Goal: Information Seeking & Learning: Learn about a topic

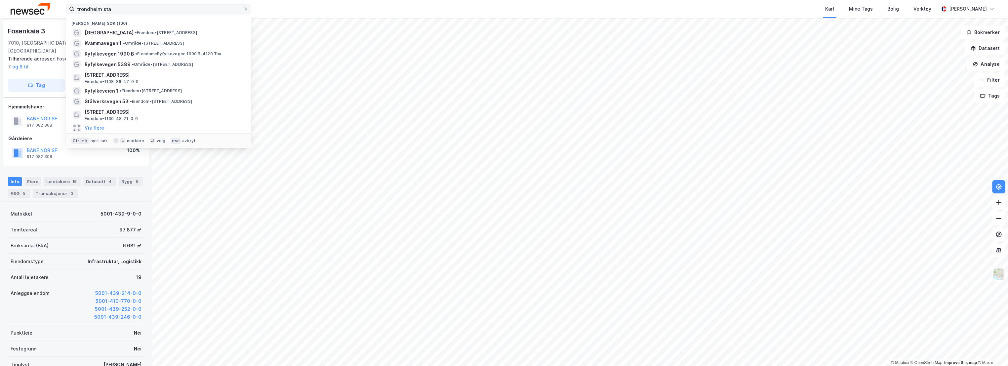
scroll to position [92, 0]
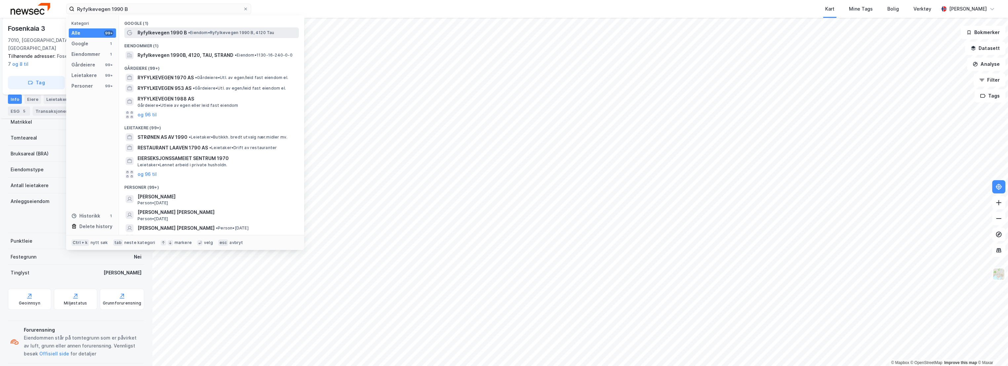
type input "Ryfylkevegen 1990 B"
click at [176, 34] on span "Ryfylkevegen 1990 B" at bounding box center [162, 33] width 49 height 8
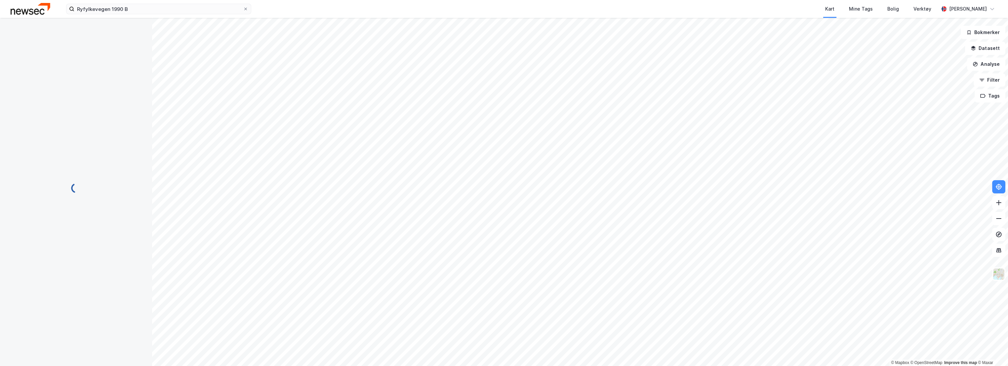
scroll to position [92, 0]
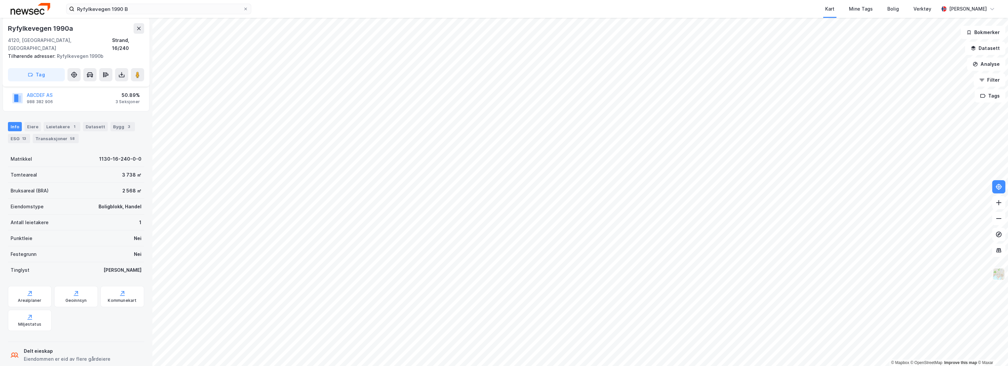
click at [995, 274] on img at bounding box center [998, 274] width 13 height 13
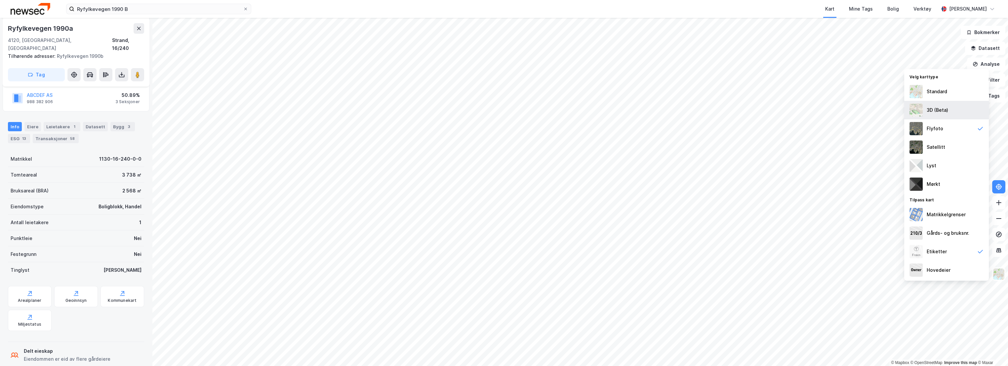
click at [945, 110] on div "3D (Beta)" at bounding box center [937, 110] width 21 height 8
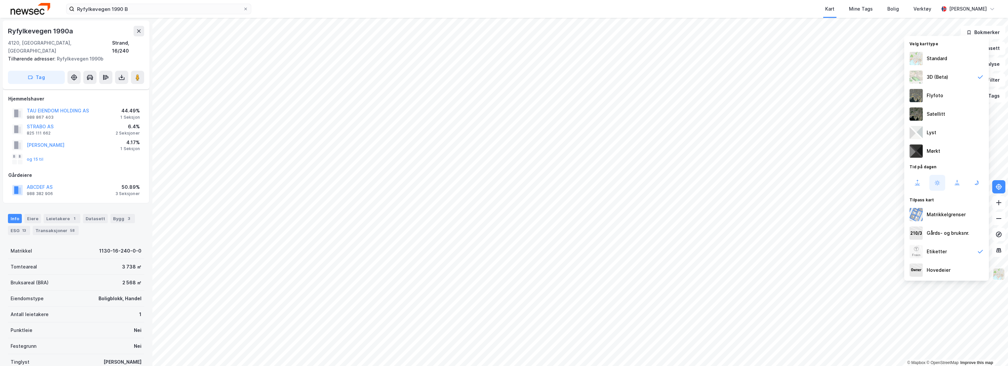
click at [998, 273] on img at bounding box center [998, 274] width 13 height 13
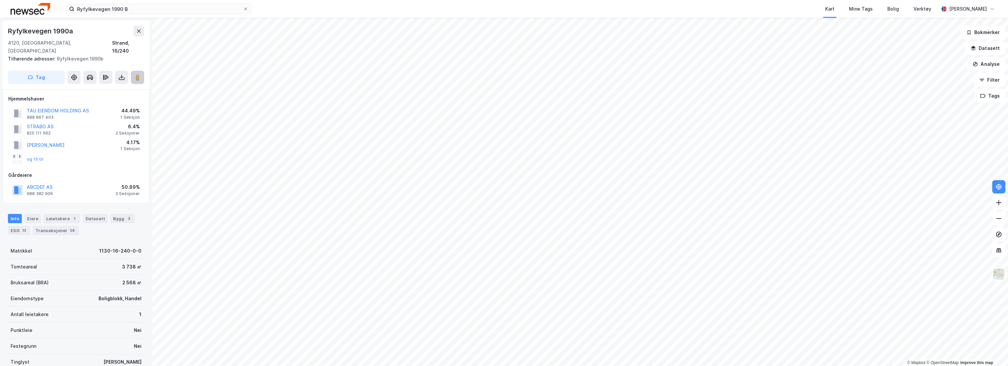
click at [140, 73] on button at bounding box center [137, 77] width 13 height 13
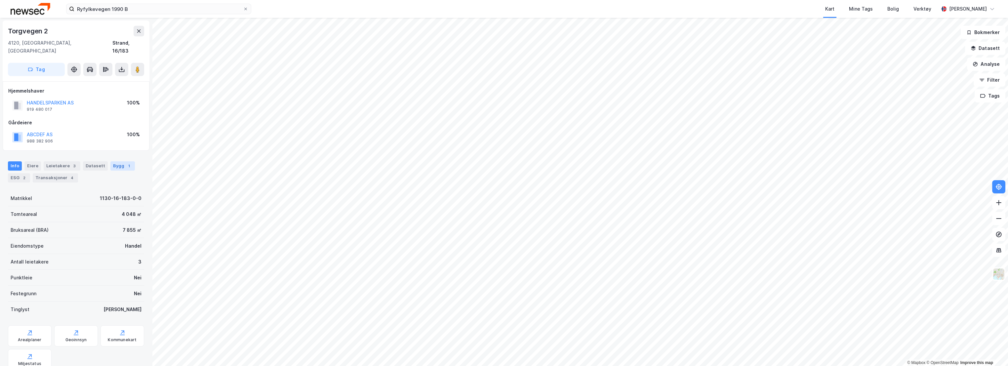
click at [113, 161] on div "Bygg 1" at bounding box center [122, 165] width 24 height 9
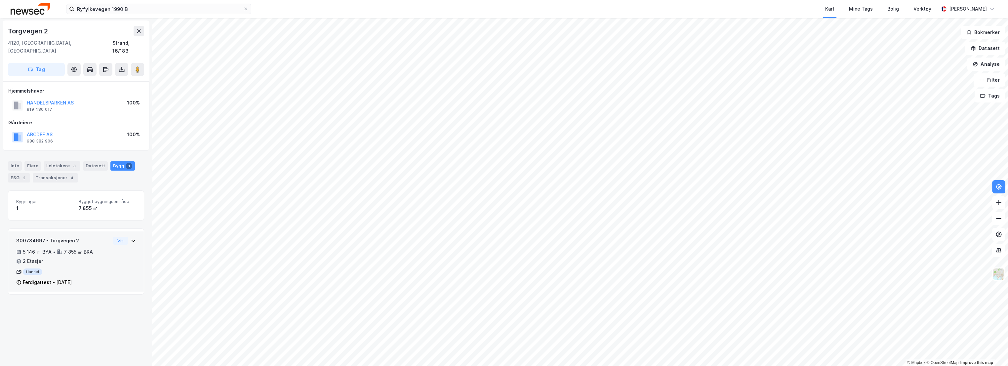
click at [91, 231] on div "300784697 - Torgvegen 2 5 146 ㎡ BYA • 7 855 ㎡ BRA • 2 Etasjer Handel Ferdigatte…" at bounding box center [76, 261] width 136 height 60
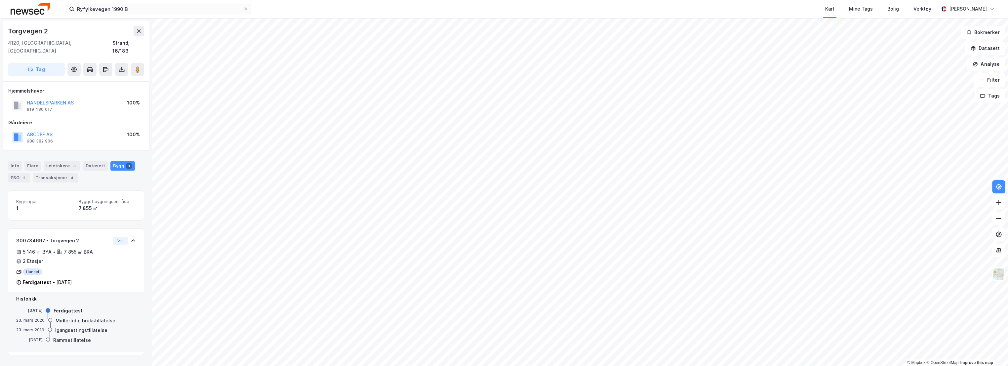
click at [0, 156] on html "Ryfylkevegen 1990 B Kart Mine Tags Bolig Verktøy Erlend Derås © Mapbox © OpenSt…" at bounding box center [504, 183] width 1008 height 366
drag, startPoint x: 0, startPoint y: 156, endPoint x: 13, endPoint y: 171, distance: 20.0
click at [13, 173] on div "ESG 2" at bounding box center [19, 177] width 22 height 9
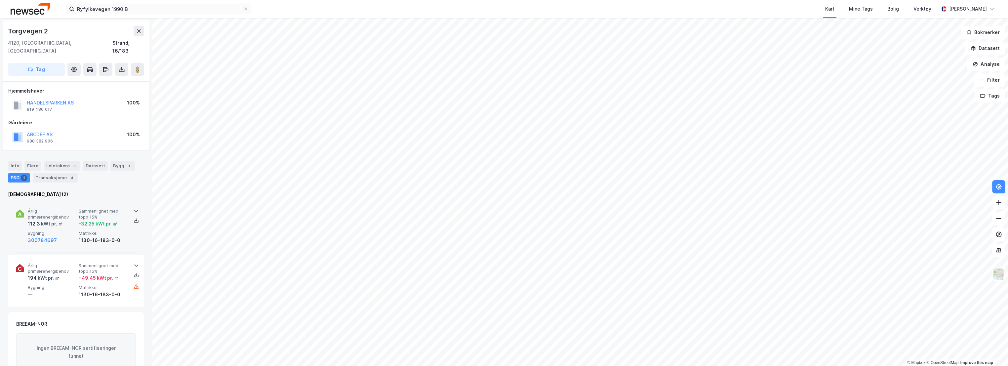
click at [78, 220] on div "Årlig primærenergibehov 112.3 kWt pr. ㎡ Sammenlignet med topp 15% -32.25 kWt pr…" at bounding box center [77, 226] width 99 height 36
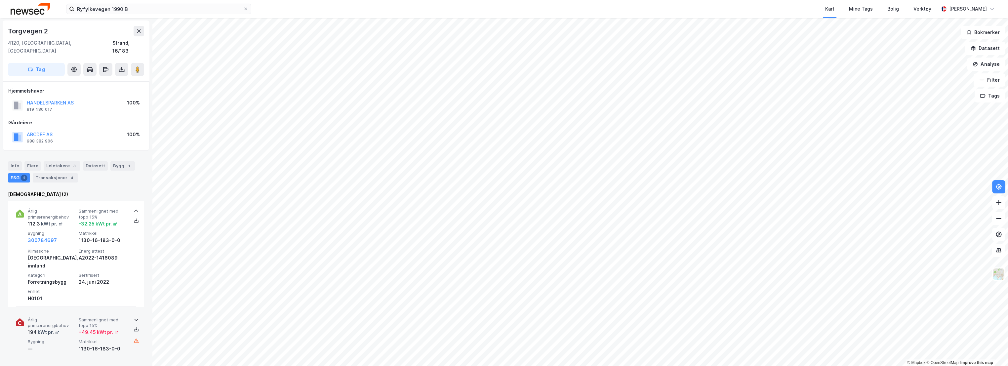
click at [69, 309] on div "Årlig primærenergibehov 194 kWt pr. ㎡ Sammenlignet med topp 15% + 49.45 kWt pr.…" at bounding box center [76, 334] width 120 height 51
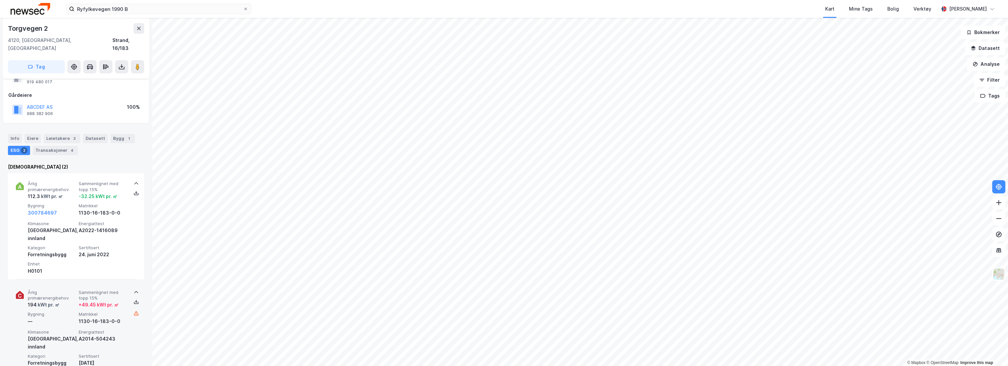
scroll to position [37, 0]
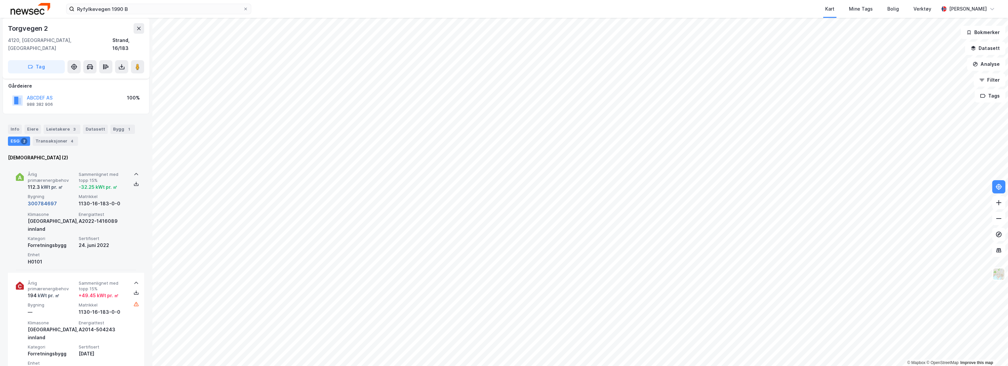
click at [50, 200] on button "300784697" at bounding box center [42, 204] width 29 height 8
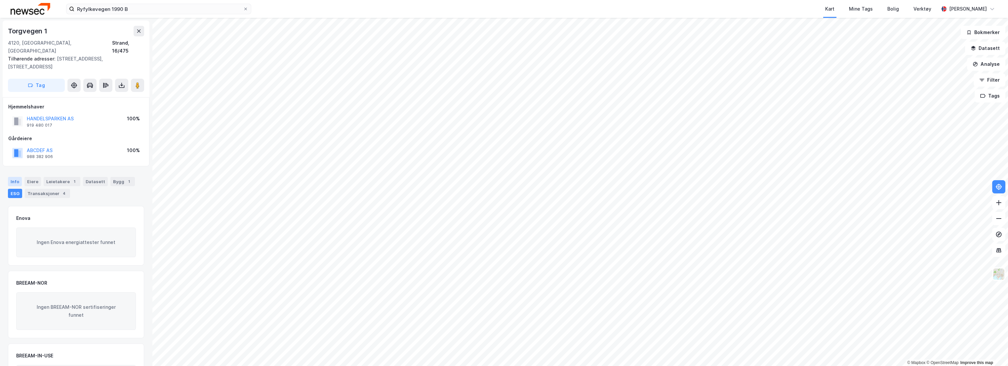
click at [15, 177] on div "Info" at bounding box center [15, 181] width 14 height 9
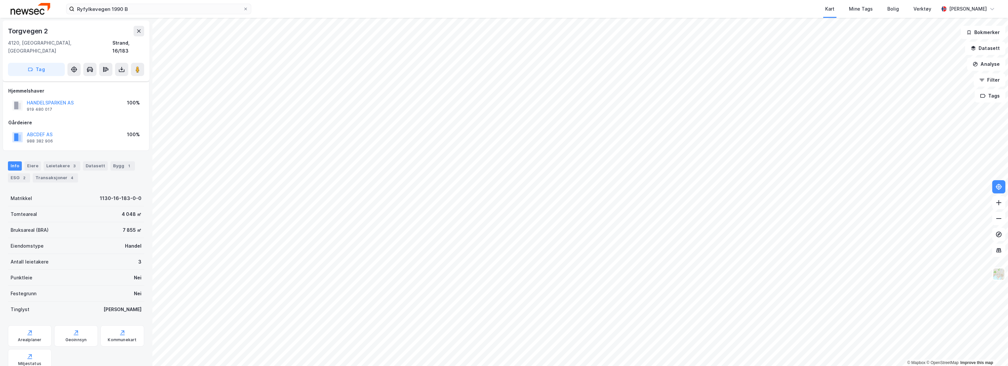
scroll to position [18, 0]
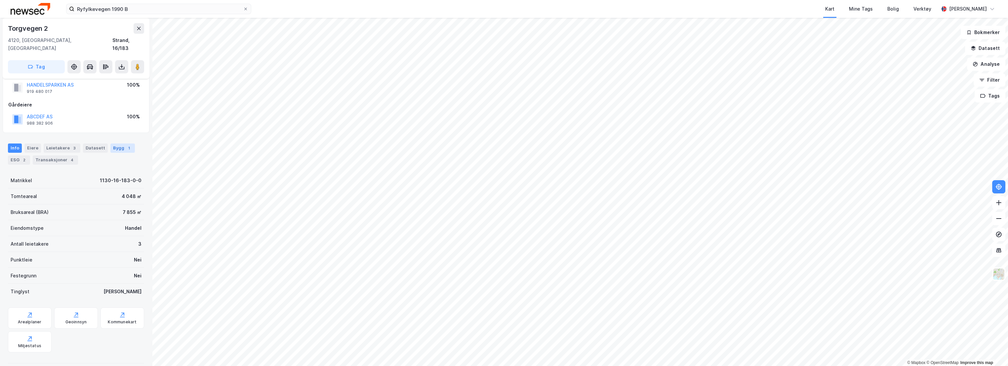
click at [116, 143] on div "Bygg 1" at bounding box center [122, 147] width 24 height 9
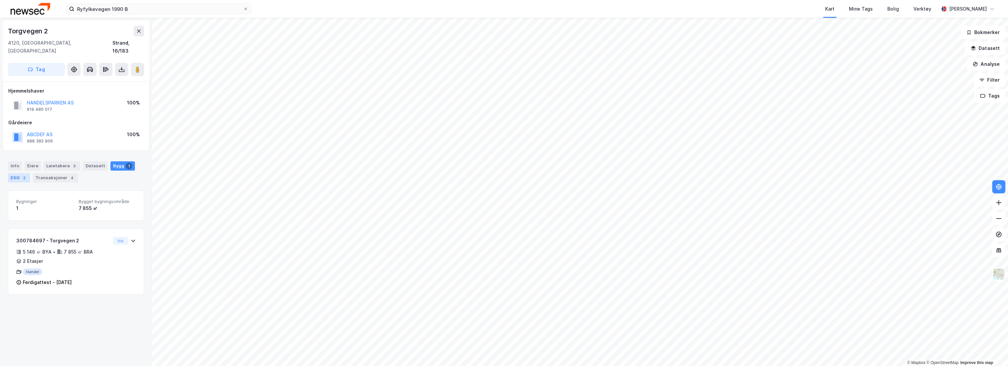
click at [13, 173] on div "ESG 2" at bounding box center [19, 177] width 22 height 9
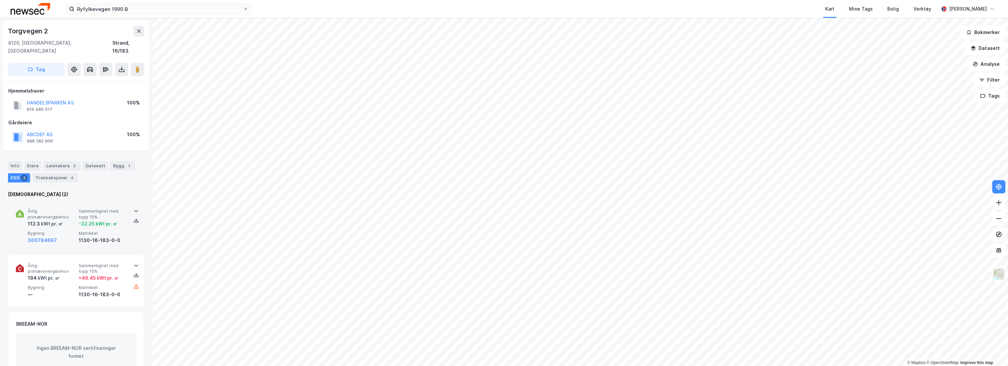
click at [60, 208] on span "Årlig primærenergibehov" at bounding box center [52, 214] width 48 height 12
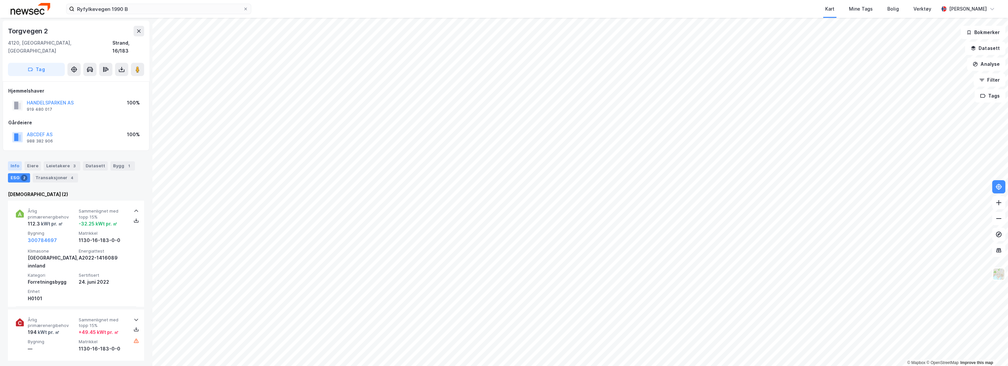
click at [17, 161] on div "Info" at bounding box center [15, 165] width 14 height 9
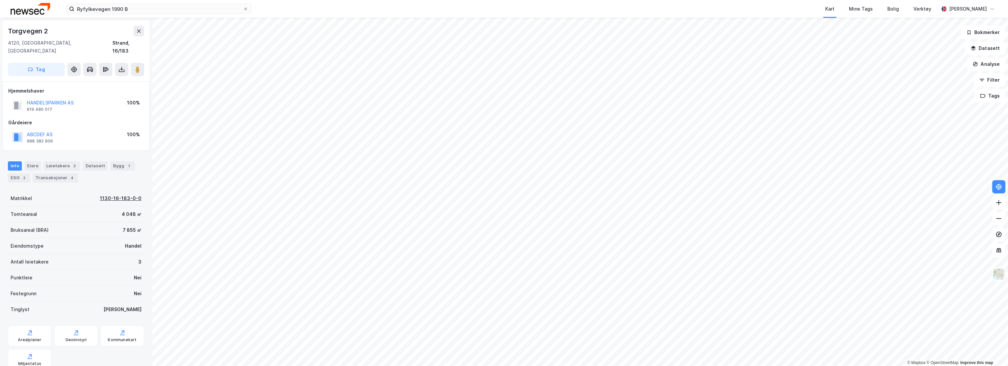
click at [116, 194] on div "1130-16-183-0-0" at bounding box center [121, 198] width 42 height 8
drag, startPoint x: 45, startPoint y: 98, endPoint x: 27, endPoint y: 95, distance: 18.2
click at [27, 99] on div "HANDELSPARKEN AS 919 480 017" at bounding box center [50, 105] width 47 height 13
copy div "HANDELSPARKEN AS 919 480 017"
click at [63, 161] on div "Leietakere 3" at bounding box center [62, 165] width 37 height 9
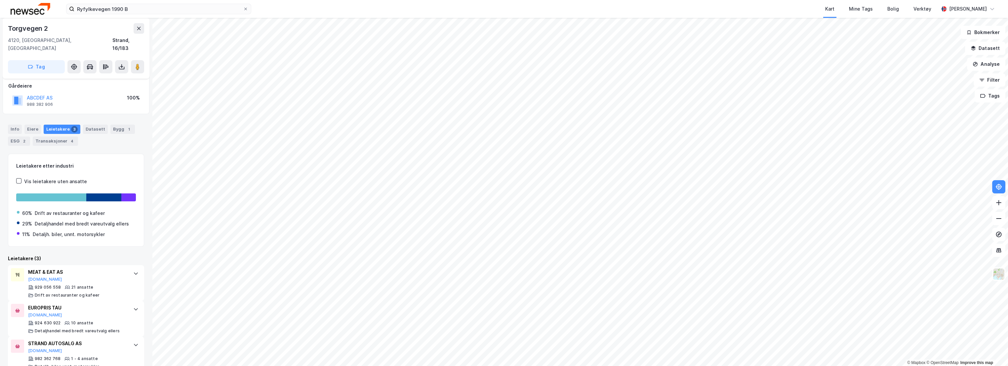
scroll to position [10, 0]
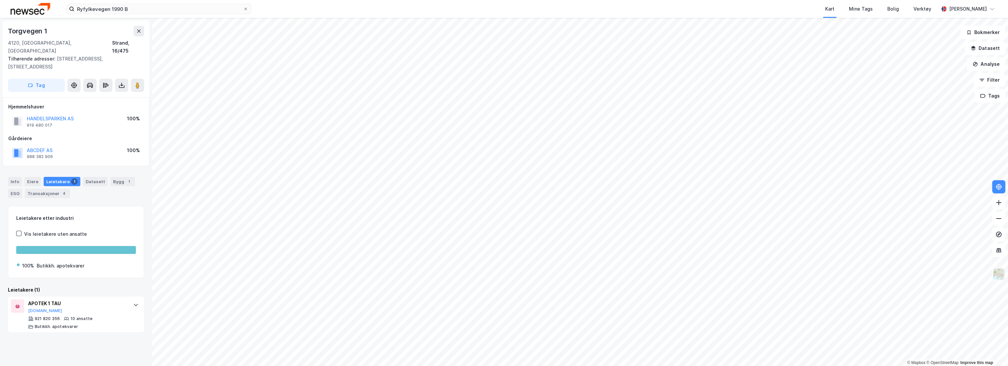
click at [1000, 276] on img at bounding box center [998, 274] width 13 height 13
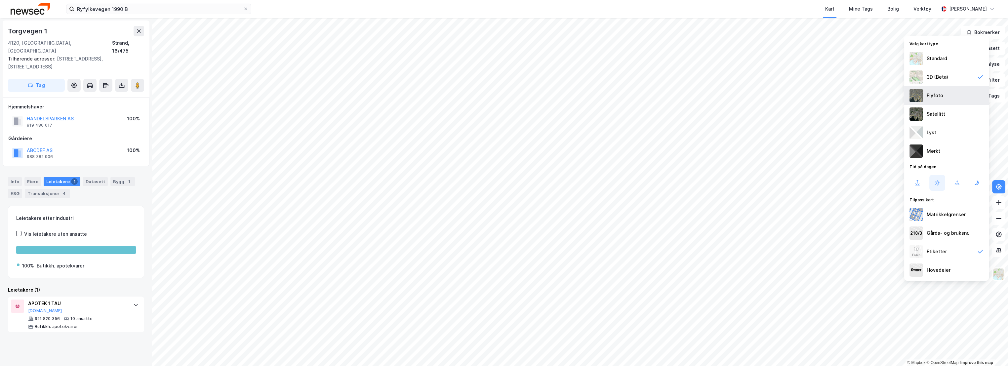
click at [947, 97] on div "Flyfoto" at bounding box center [946, 95] width 85 height 19
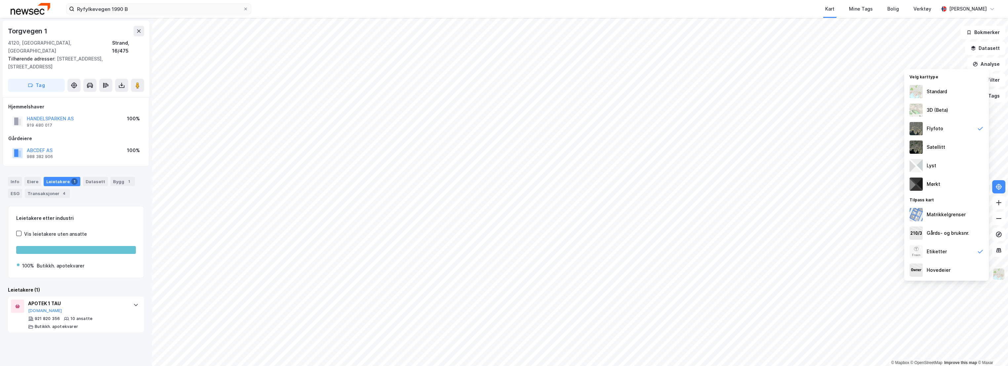
click at [1000, 277] on img at bounding box center [998, 274] width 13 height 13
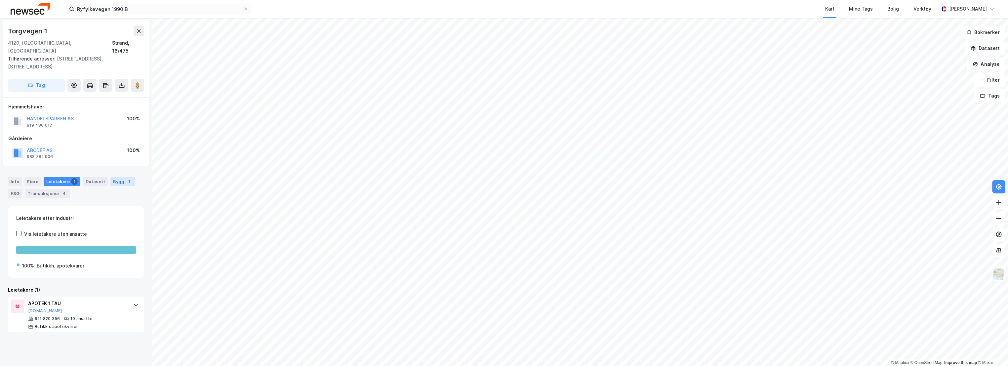
click at [112, 177] on div "Bygg 1" at bounding box center [122, 181] width 24 height 9
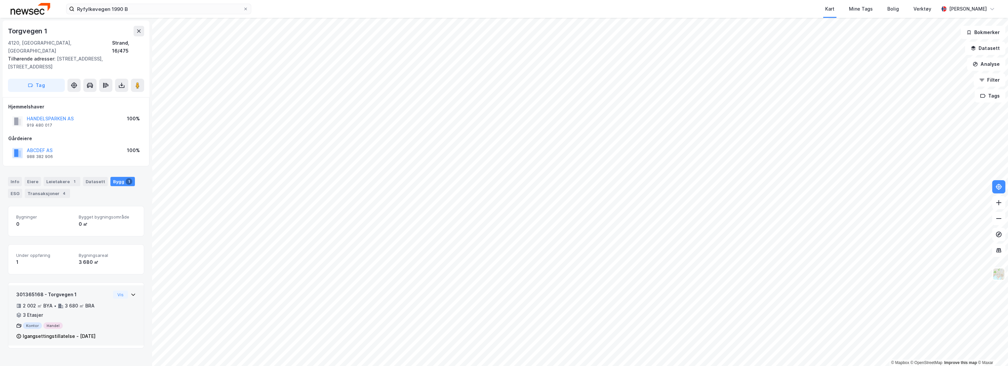
click at [75, 291] on div "301365168 - Torgvegen 1" at bounding box center [63, 295] width 94 height 8
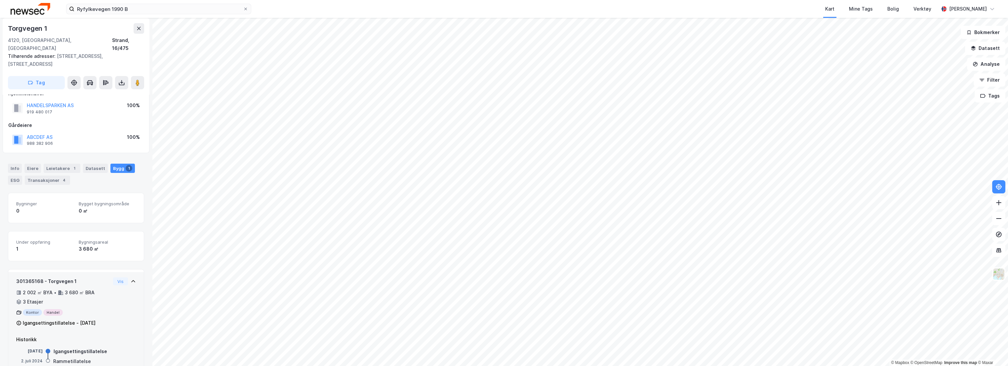
scroll to position [23, 0]
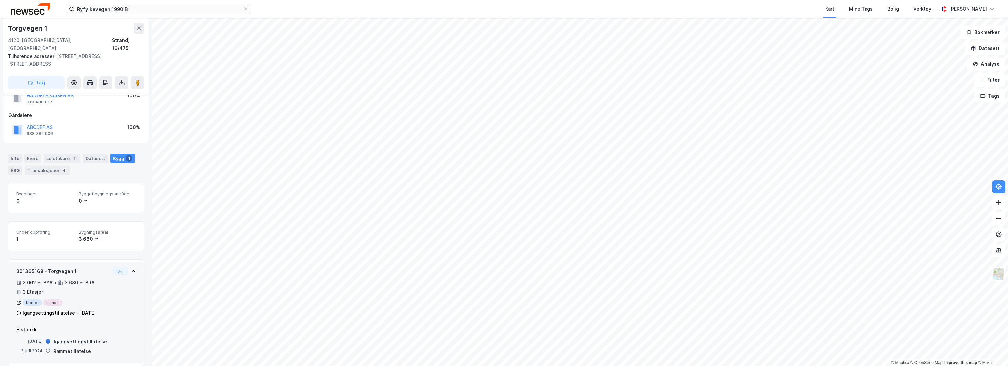
click at [82, 267] on div "301365168 - Torgvegen 1" at bounding box center [63, 271] width 94 height 8
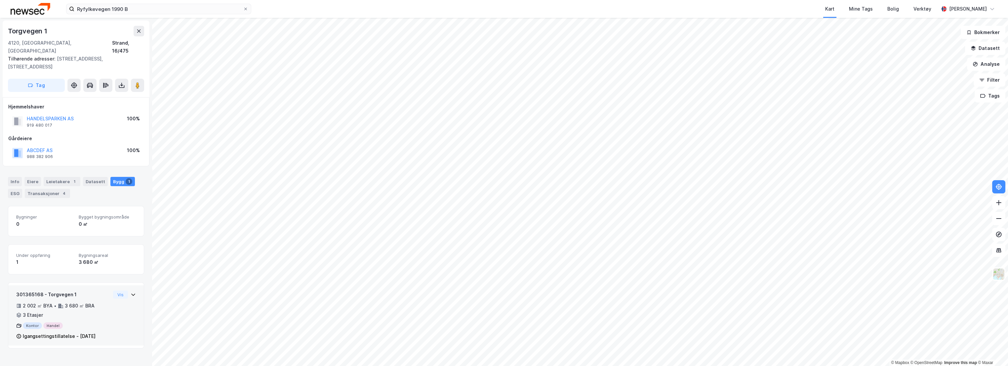
click at [93, 291] on div "301365168 - Torgvegen 1" at bounding box center [63, 295] width 94 height 8
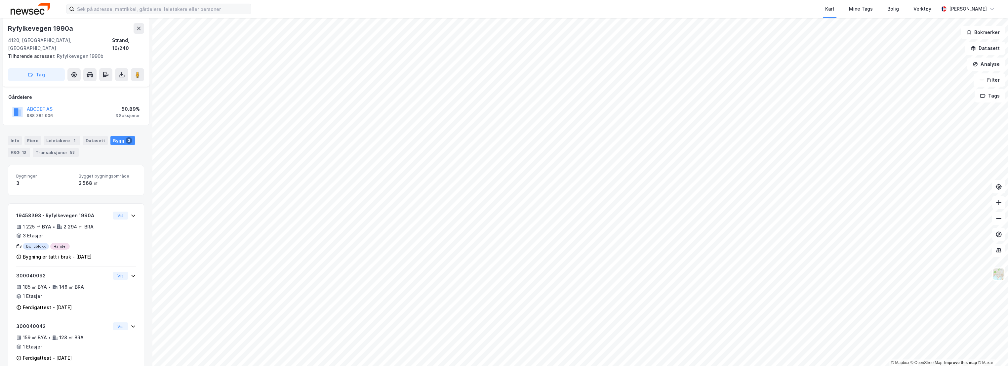
scroll to position [82, 0]
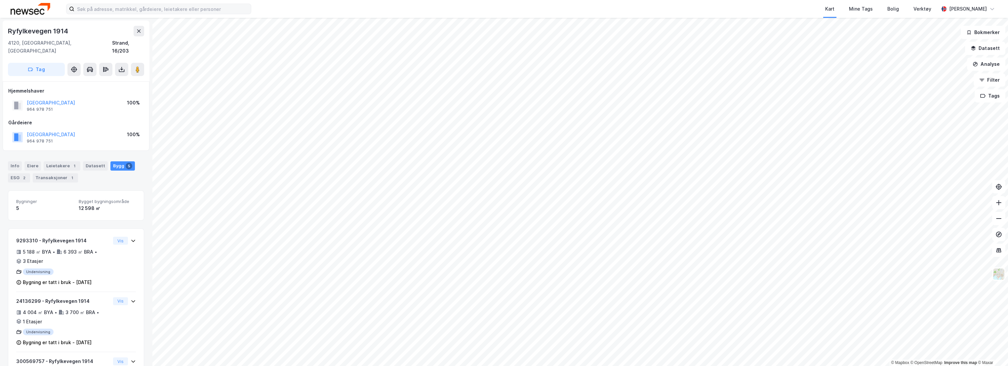
scroll to position [82, 0]
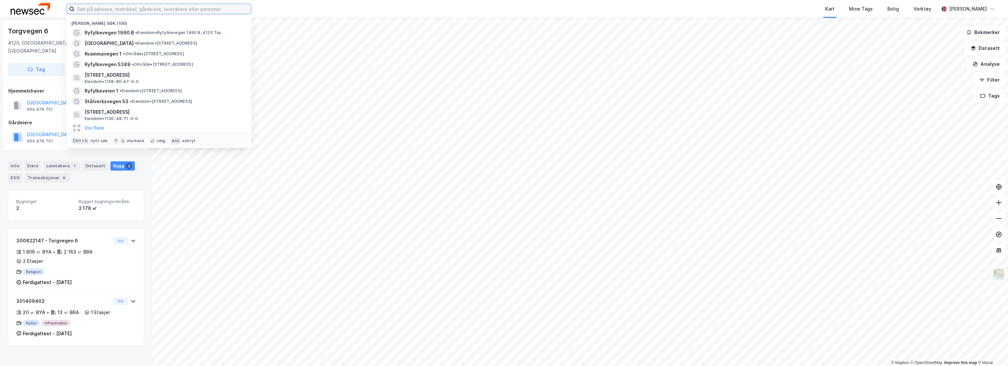
click at [98, 10] on input at bounding box center [162, 9] width 177 height 10
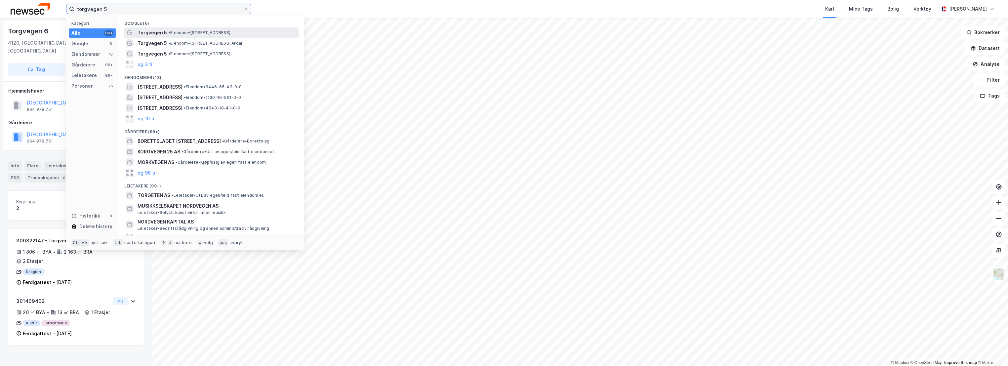
type input "torgvegen 5"
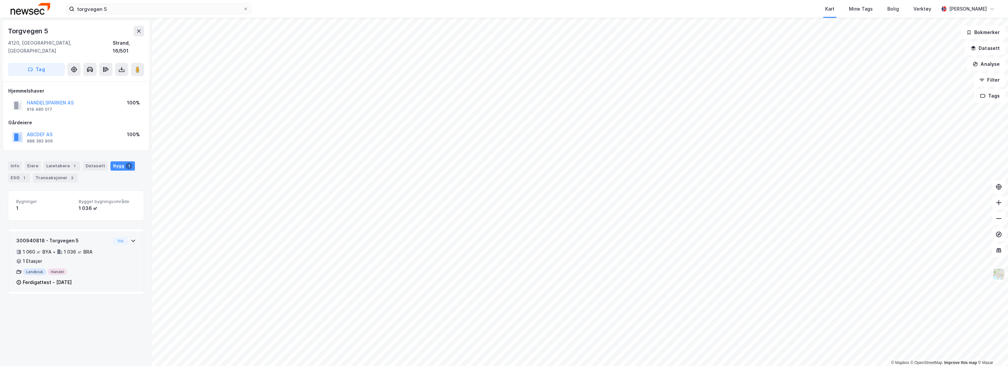
click at [83, 237] on div "300940818 - Torgvegen 5" at bounding box center [63, 241] width 94 height 8
click at [1005, 273] on img at bounding box center [998, 274] width 13 height 13
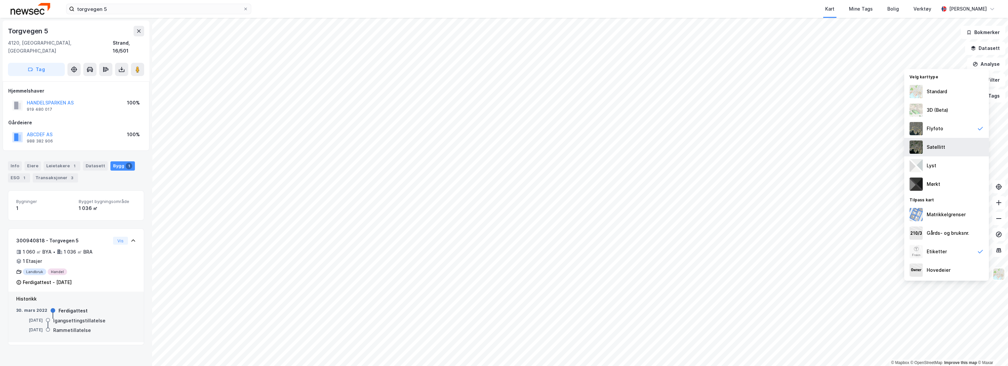
click at [951, 147] on div "Satellitt" at bounding box center [946, 147] width 85 height 19
click at [952, 130] on div "Flyfoto" at bounding box center [946, 128] width 85 height 19
click at [941, 106] on div "3D (Beta)" at bounding box center [937, 110] width 21 height 8
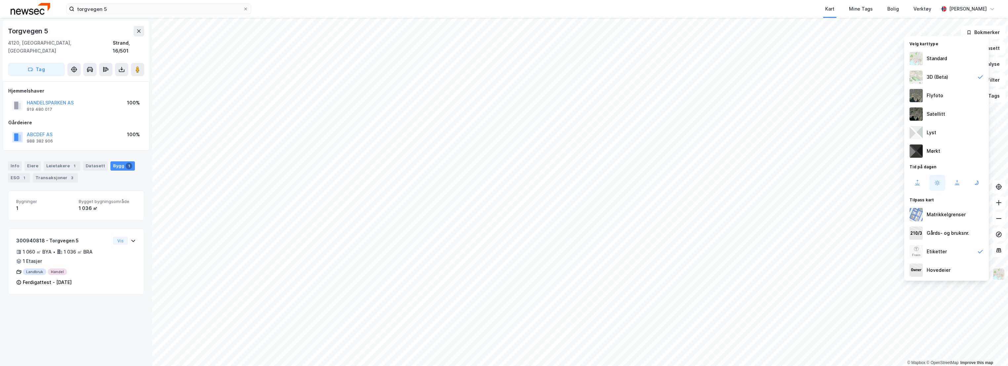
click at [998, 272] on img at bounding box center [998, 274] width 13 height 13
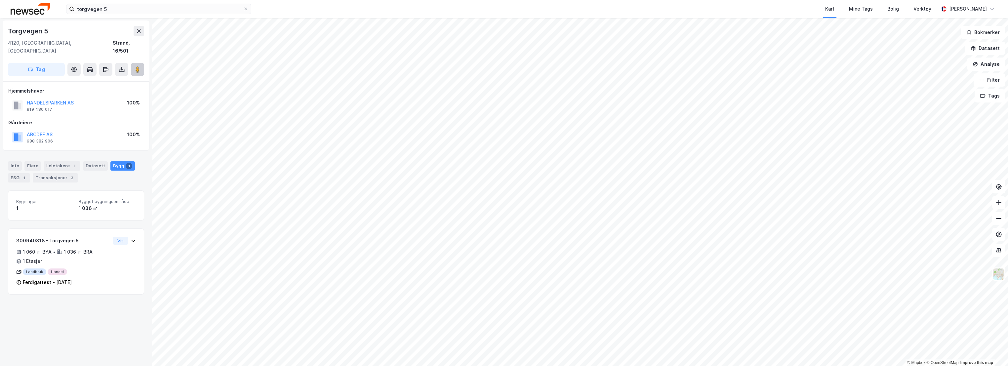
click at [137, 66] on image at bounding box center [138, 69] width 4 height 7
click at [48, 161] on div "Leietakere 1" at bounding box center [62, 165] width 37 height 9
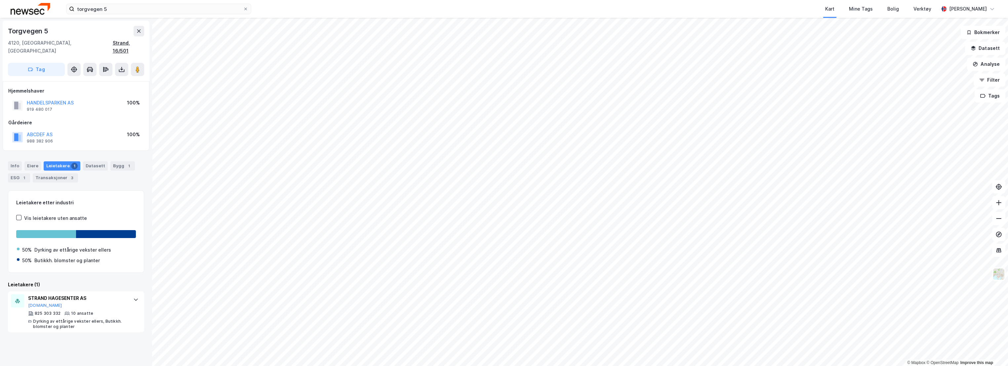
click at [125, 42] on div "Strand, 16/501" at bounding box center [128, 47] width 31 height 16
drag, startPoint x: 53, startPoint y: 100, endPoint x: 27, endPoint y: 97, distance: 26.7
click at [27, 99] on div "HANDELSPARKEN AS 919 480 017" at bounding box center [50, 105] width 47 height 13
copy div "HANDELSPARKEN AS 919 480 017"
click at [31, 161] on div "Eiere" at bounding box center [32, 165] width 17 height 9
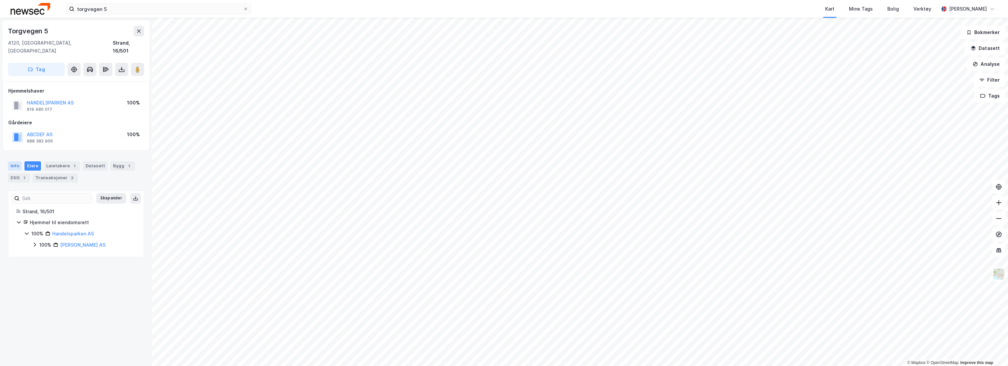
click at [19, 161] on div "Info" at bounding box center [15, 165] width 14 height 9
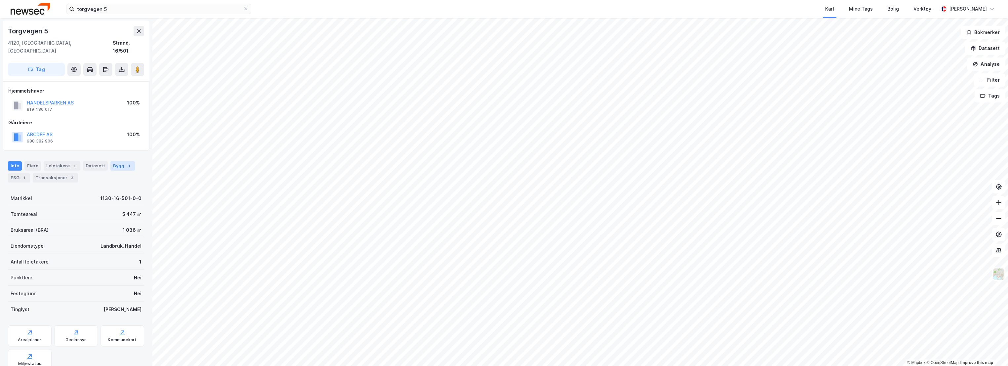
click at [114, 161] on div "Bygg 1" at bounding box center [122, 165] width 24 height 9
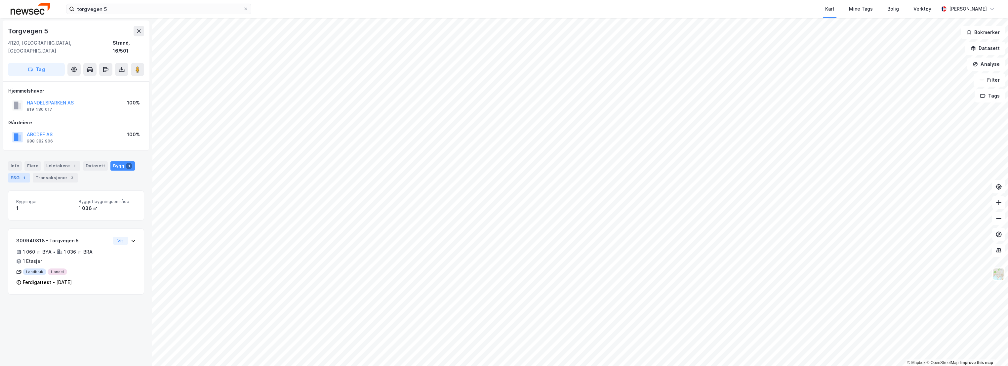
click at [18, 173] on div "ESG 1" at bounding box center [19, 177] width 22 height 9
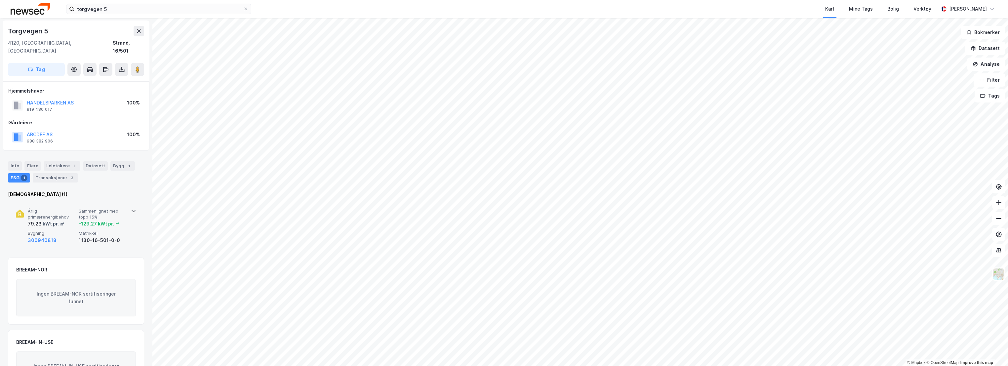
click at [65, 201] on div "Årlig primærenergibehov 79.23 kWt pr. ㎡ Sammenlignet med topp 15% -129.27 kWt p…" at bounding box center [76, 226] width 120 height 51
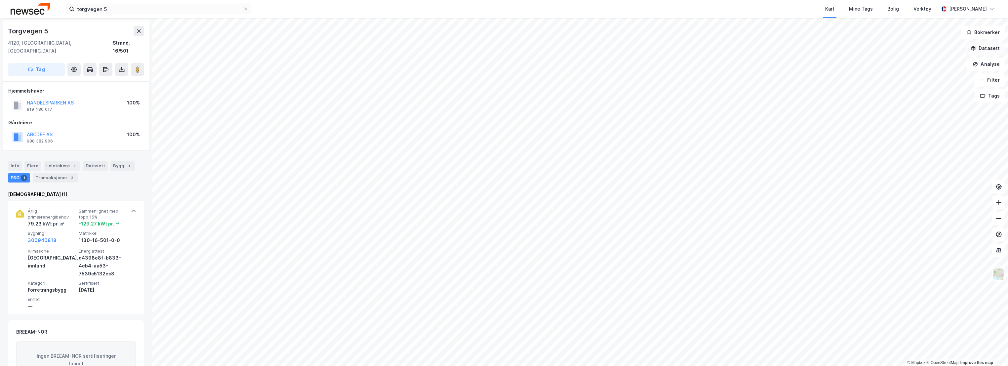
click at [997, 49] on button "Datasett" at bounding box center [985, 48] width 40 height 13
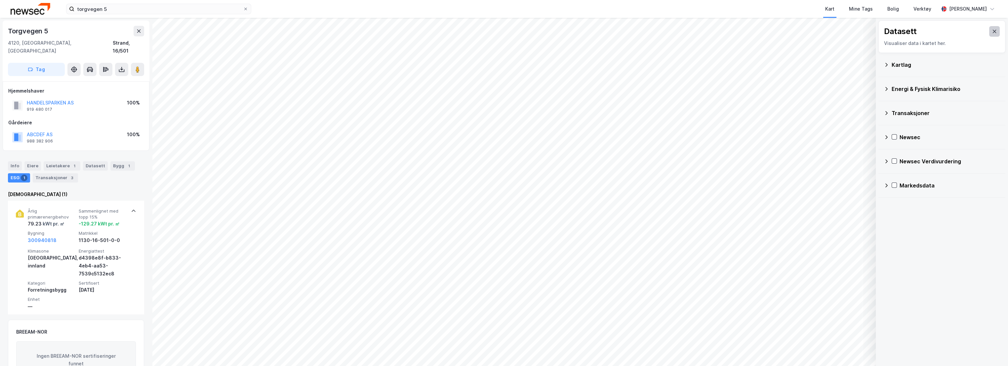
click at [993, 31] on icon at bounding box center [995, 31] width 4 height 3
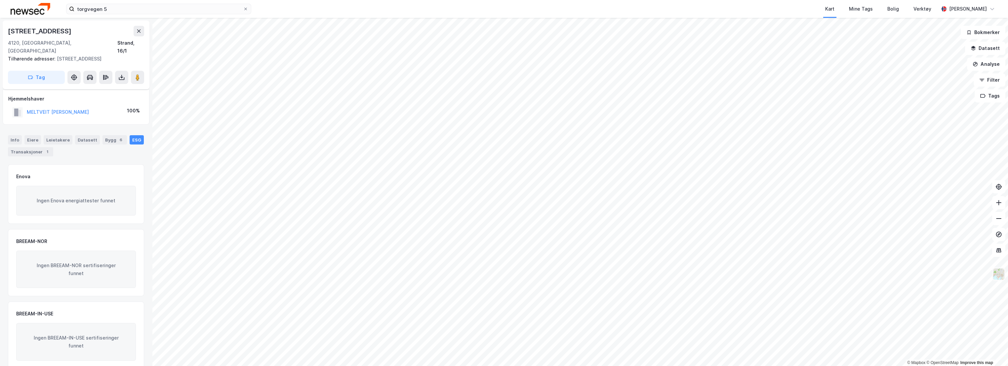
scroll to position [3, 0]
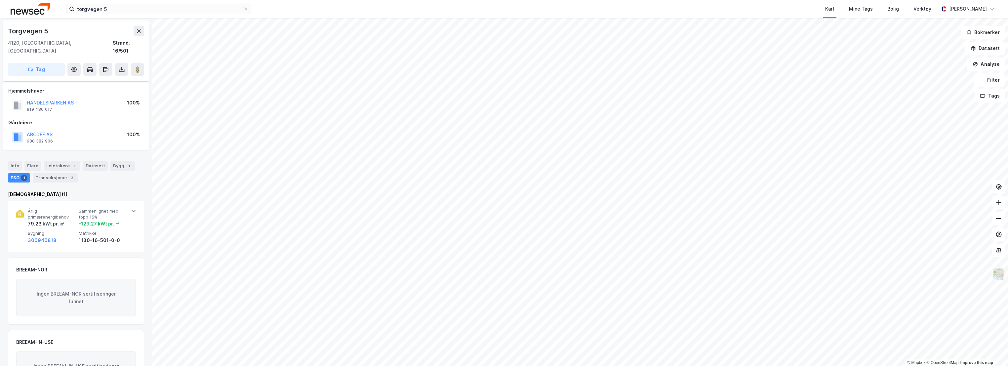
scroll to position [3, 0]
click at [999, 275] on img at bounding box center [998, 274] width 13 height 13
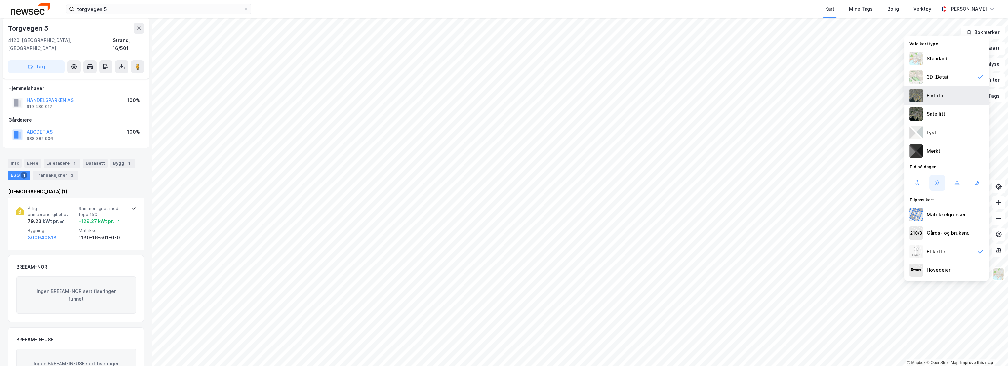
click at [936, 90] on div "Flyfoto" at bounding box center [946, 95] width 85 height 19
